Goal: Navigation & Orientation: Find specific page/section

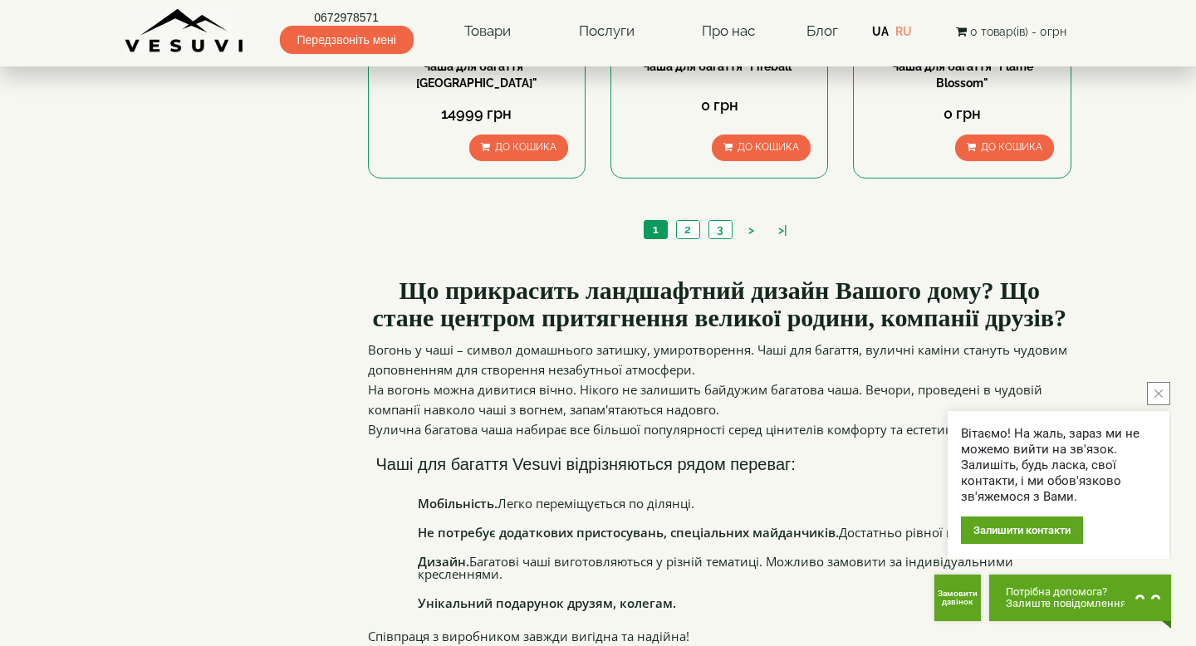
scroll to position [1655, 0]
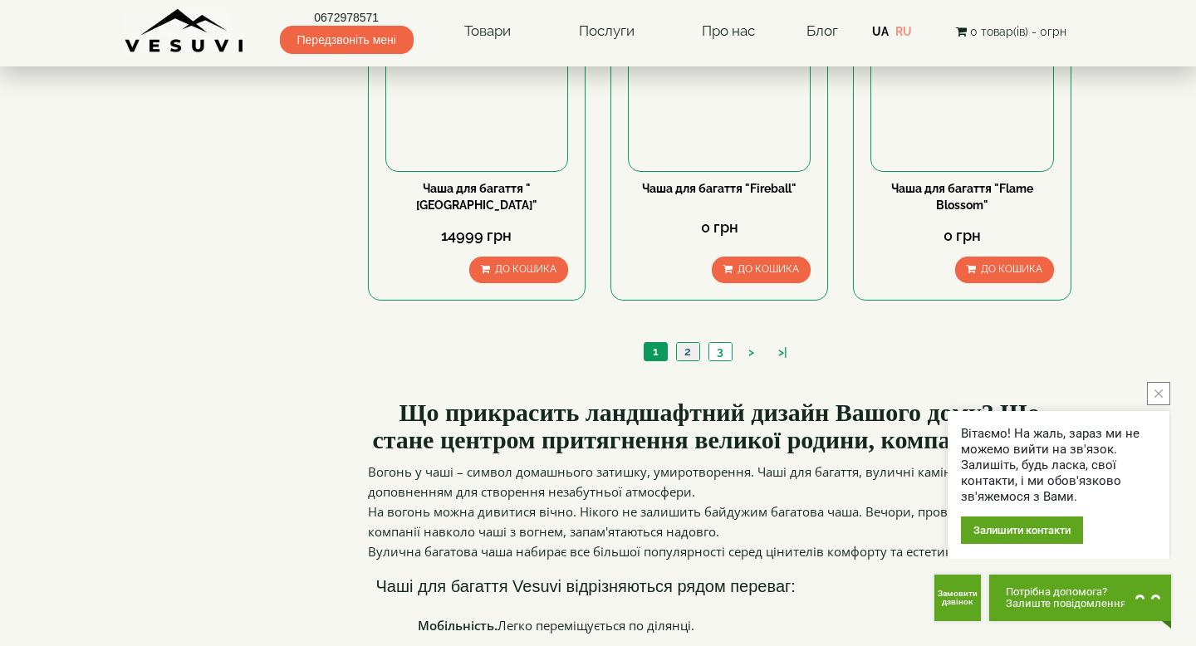
click at [684, 348] on link "2" at bounding box center [687, 351] width 23 height 17
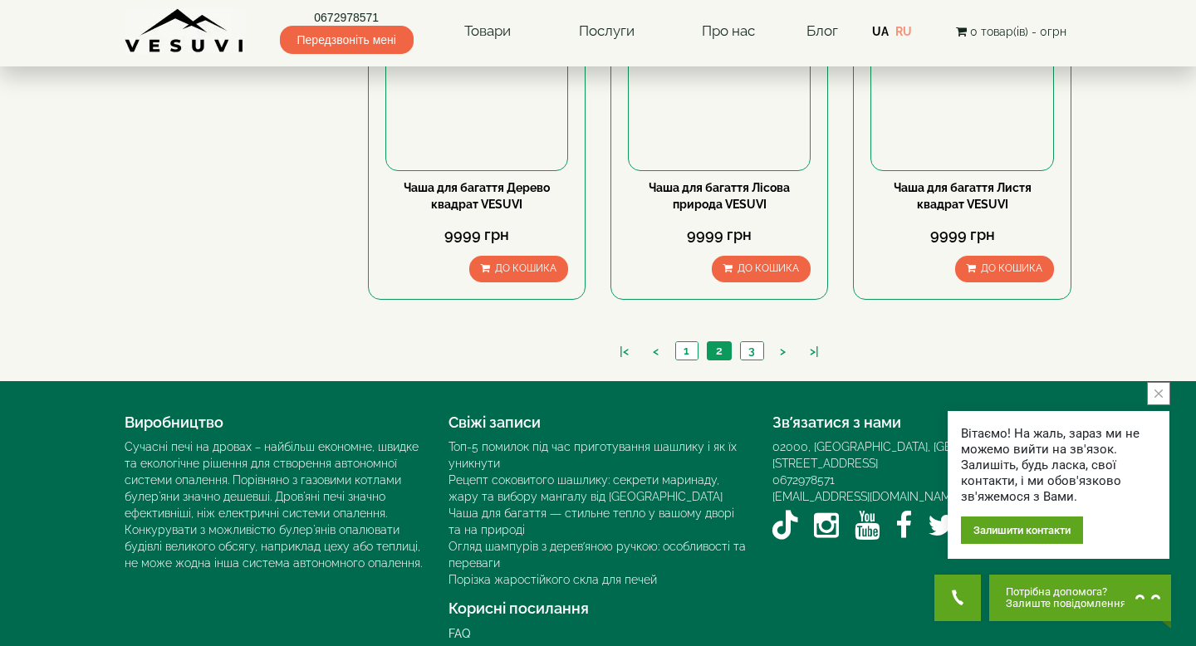
scroll to position [1677, 0]
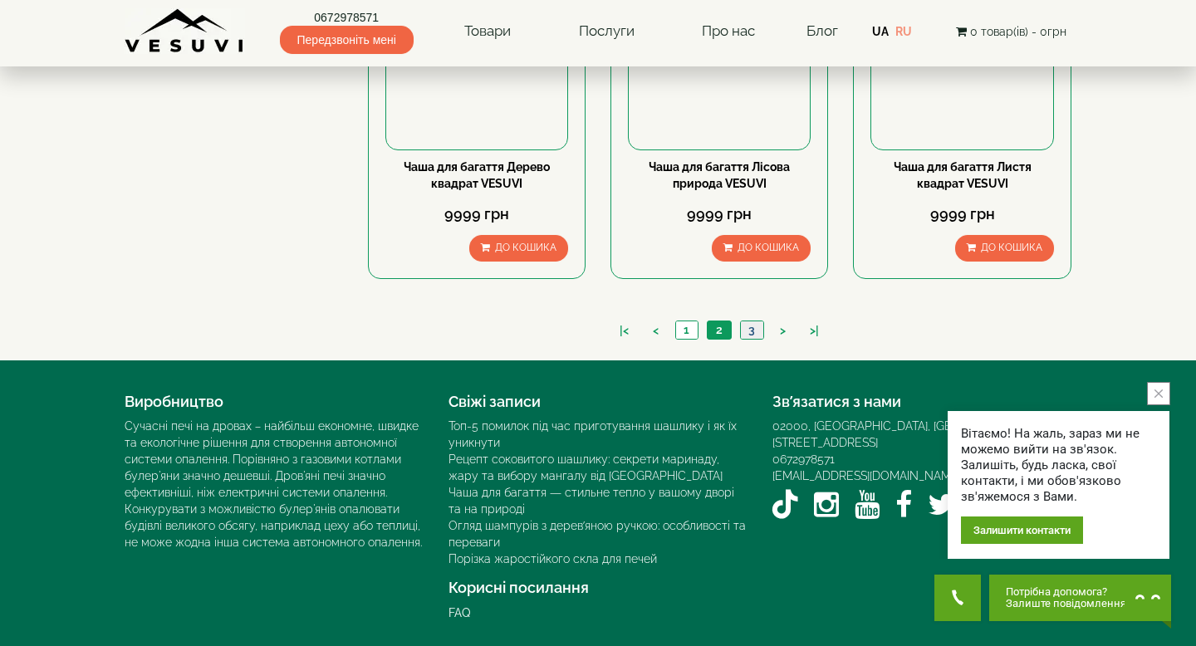
click at [749, 331] on link "3" at bounding box center [751, 329] width 23 height 17
